Goal: Transaction & Acquisition: Purchase product/service

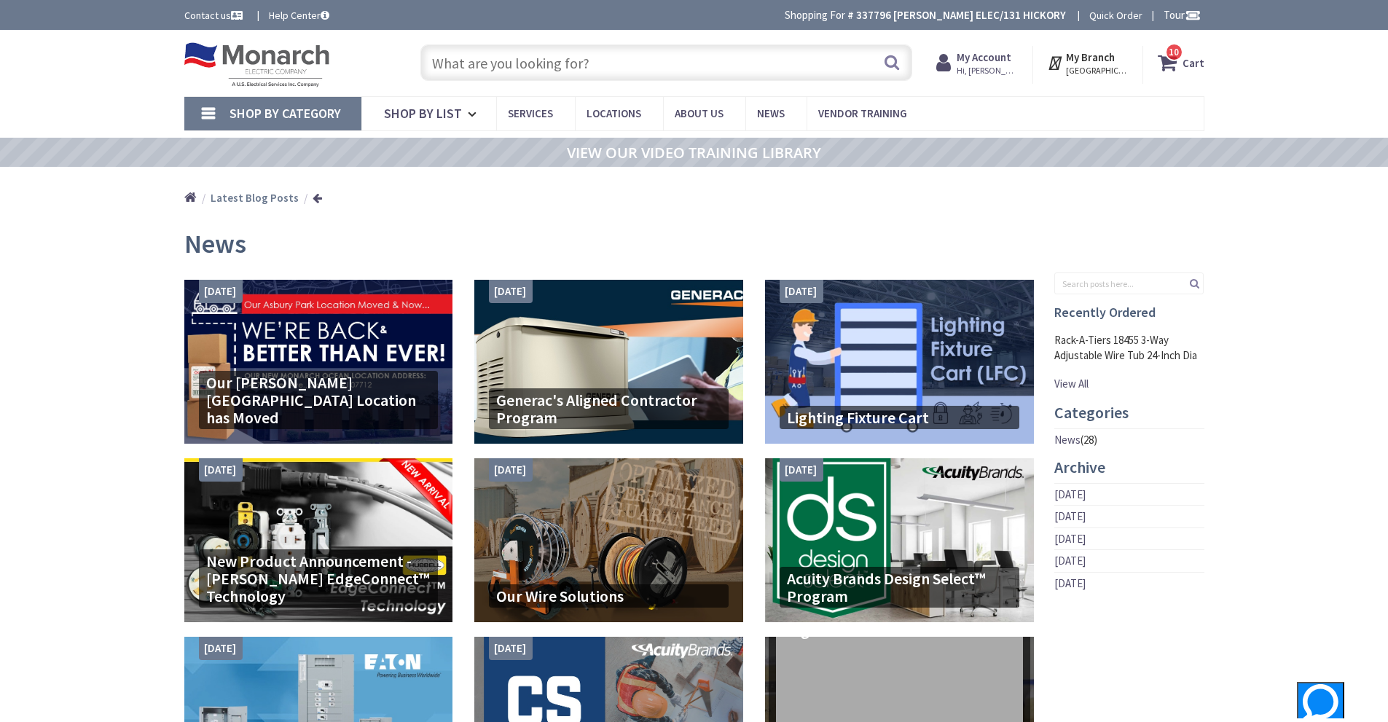
drag, startPoint x: 458, startPoint y: 60, endPoint x: 419, endPoint y: 15, distance: 60.0
click at [425, 20] on body "Press Alt+1 for screen-reader mode, Alt+0 to cancel Accessibility Screen-Reader…" at bounding box center [694, 699] width 1388 height 1398
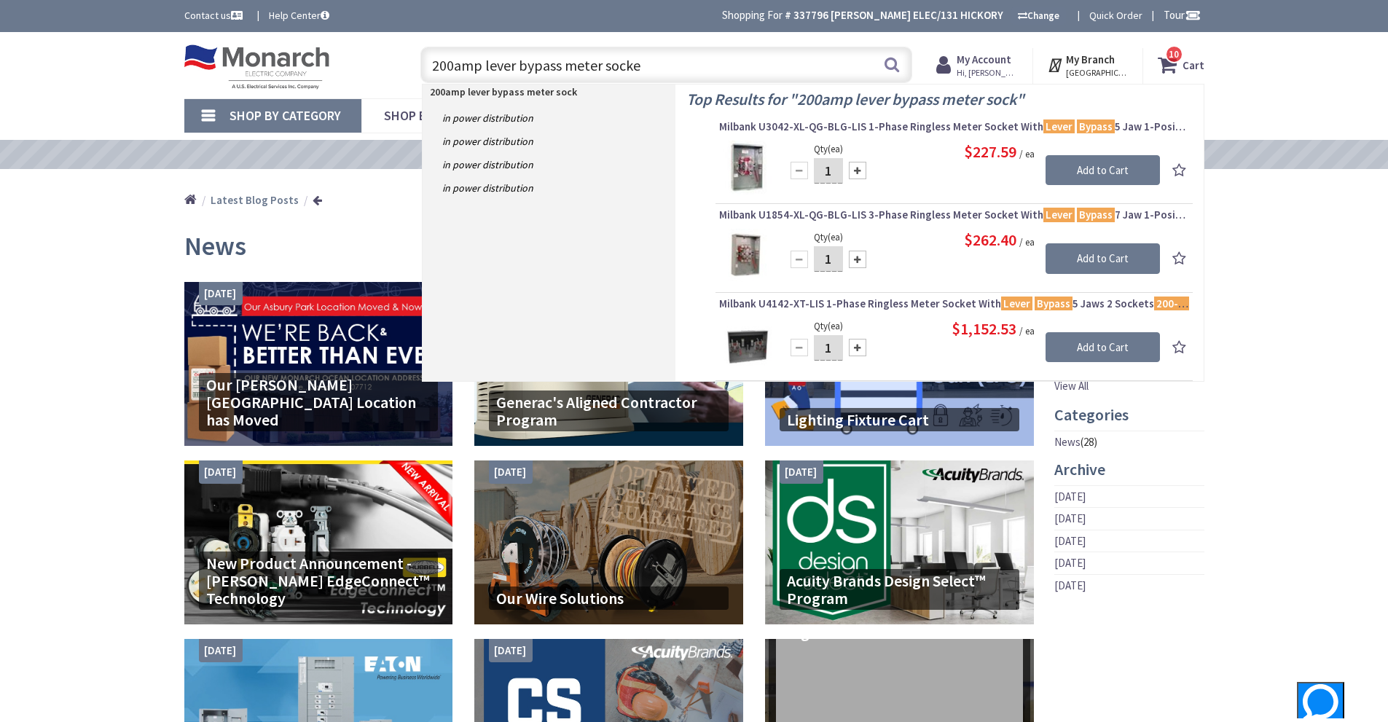
type input "200amp lever bypass meter socket"
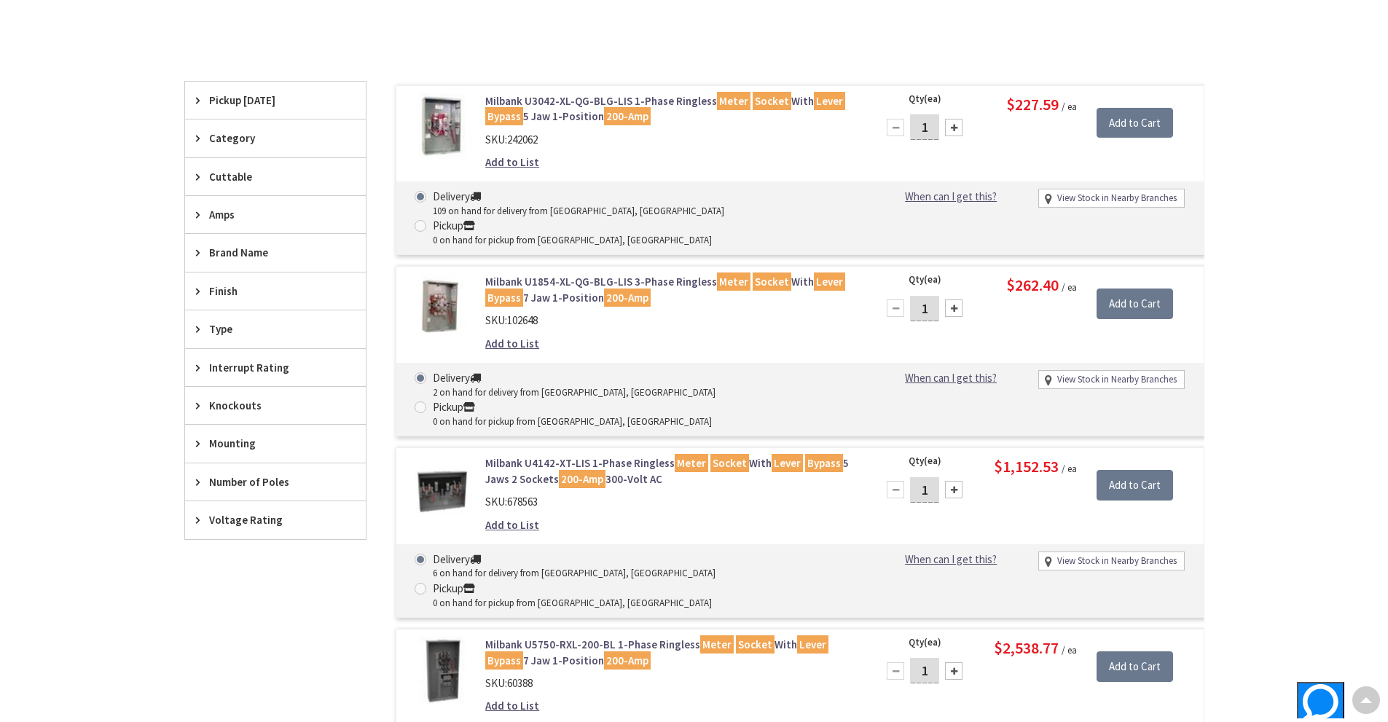
scroll to position [294, 0]
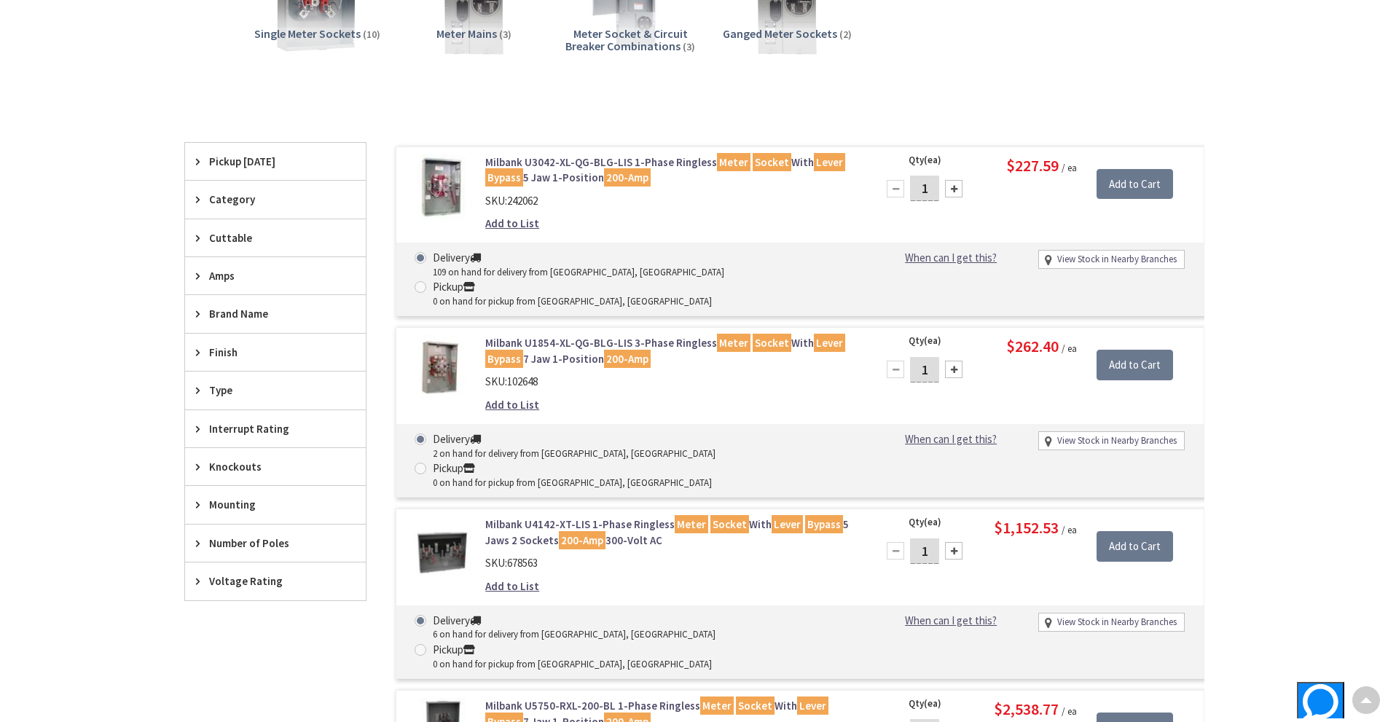
click at [542, 162] on link "Milbank U3042-XL-QG-BLG-LIS 1-Phase Ringless Meter Socket With Lever Bypass 5 J…" at bounding box center [670, 169] width 371 height 31
